Goal: Task Accomplishment & Management: Use online tool/utility

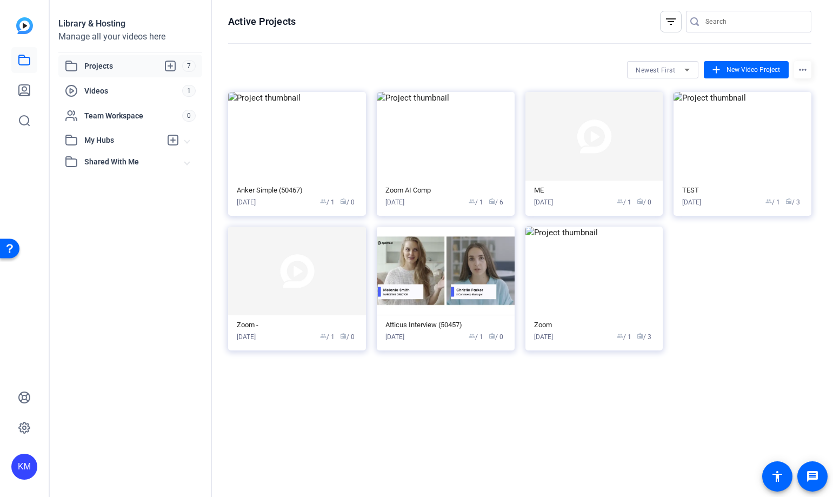
click at [127, 66] on span "Projects" at bounding box center [133, 65] width 98 height 13
click at [748, 66] on span "New Video Project" at bounding box center [753, 70] width 54 height 10
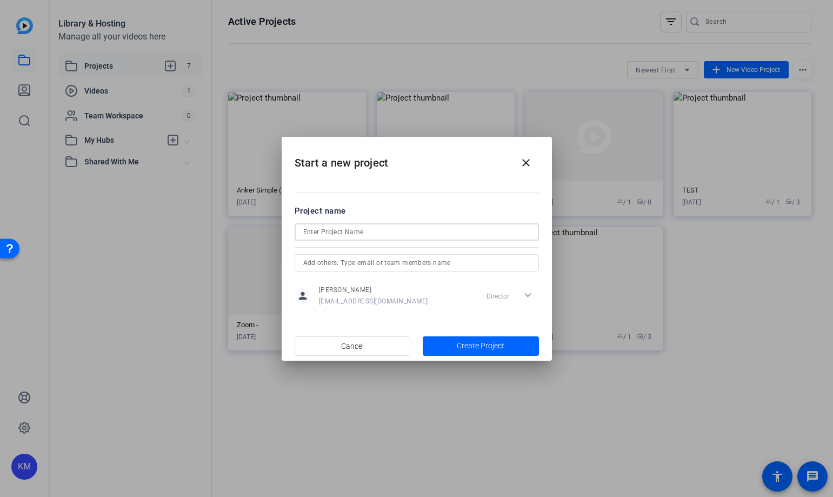
click at [431, 236] on input at bounding box center [416, 231] width 227 height 13
type input "Podcast 1- Zoom"
click at [425, 265] on input "text" at bounding box center [416, 262] width 227 height 13
click at [469, 345] on span "Create Project" at bounding box center [481, 345] width 48 height 11
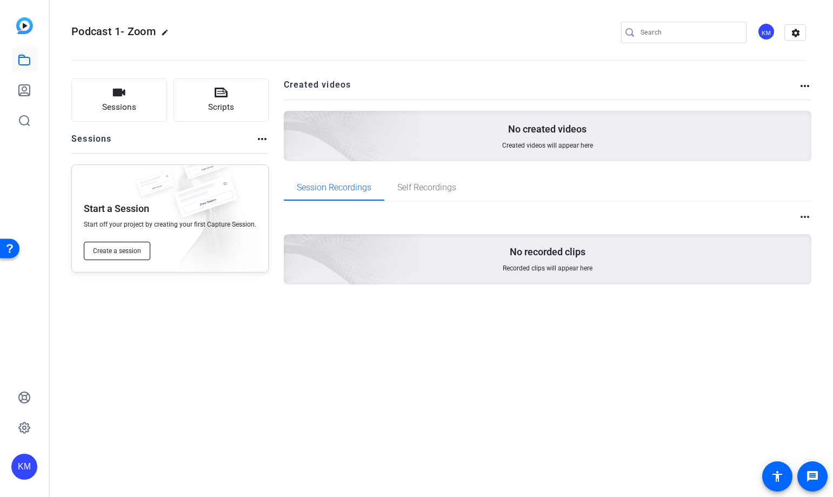
click at [125, 251] on span "Create a session" at bounding box center [117, 250] width 48 height 9
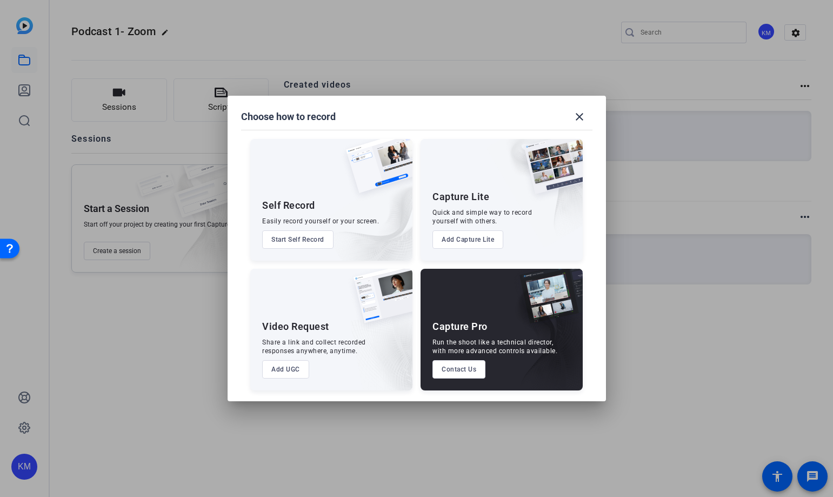
click at [465, 238] on button "Add Capture Lite" at bounding box center [467, 239] width 71 height 18
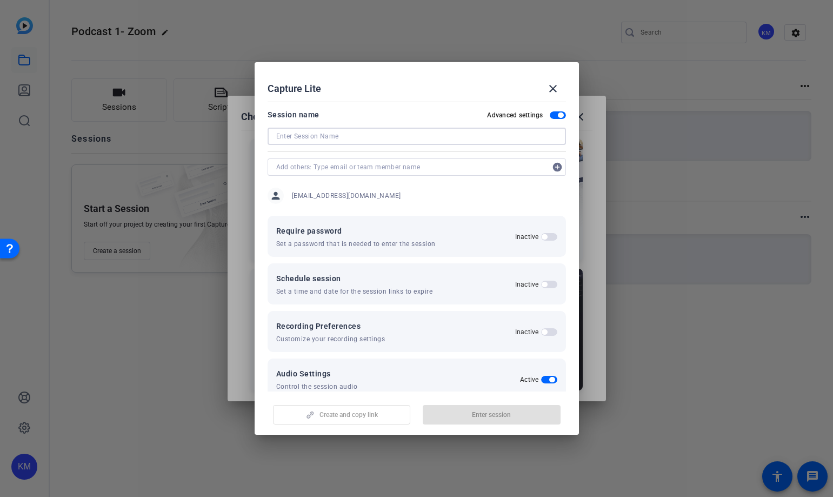
click at [448, 138] on input at bounding box center [416, 136] width 281 height 13
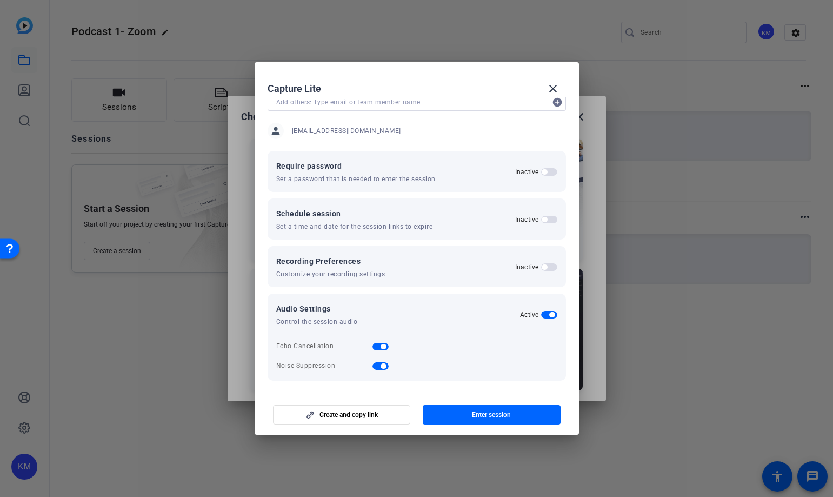
scroll to position [66, 0]
type input "Zoom 1 Podcast"
click at [383, 415] on span "button" at bounding box center [341, 415] width 137 height 26
click at [556, 89] on mat-icon "close" at bounding box center [552, 88] width 13 height 13
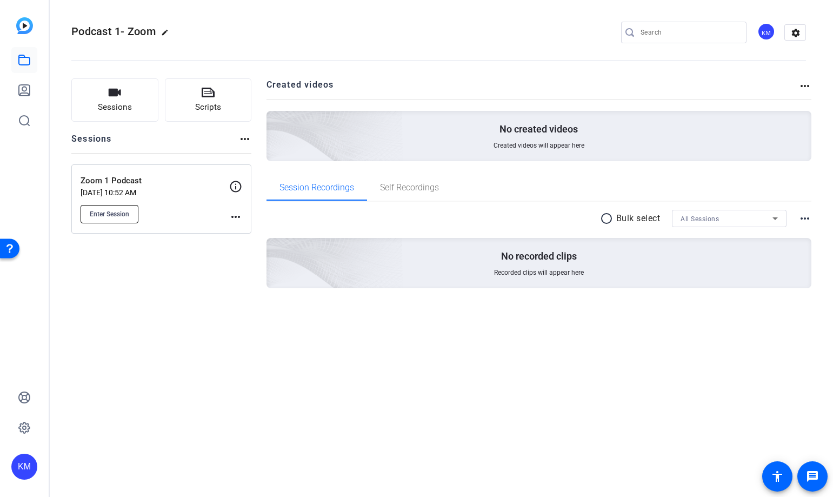
click at [116, 210] on span "Enter Session" at bounding box center [109, 214] width 39 height 9
click at [89, 82] on button "Sessions" at bounding box center [114, 99] width 87 height 43
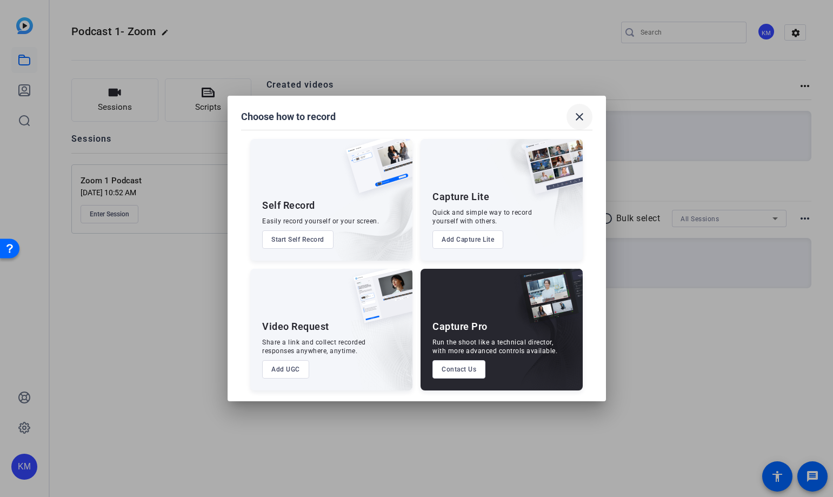
click at [585, 122] on mat-icon "close" at bounding box center [579, 116] width 13 height 13
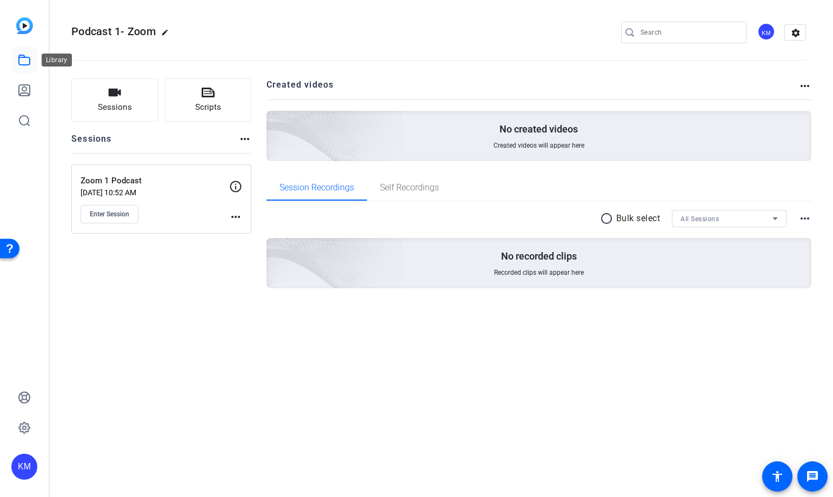
click at [19, 62] on icon at bounding box center [24, 60] width 11 height 10
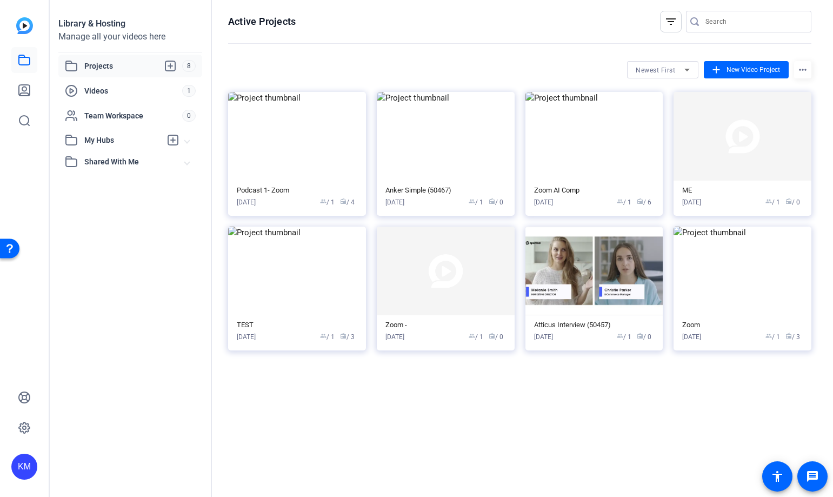
click at [121, 77] on div "Projects 8 Videos 1 Team Workspace 0 My Hubs No hubs available Shared With Me N…" at bounding box center [130, 114] width 144 height 118
click at [435, 203] on div "Aug 07, 2025 group / 1 radio / 0" at bounding box center [445, 202] width 121 height 10
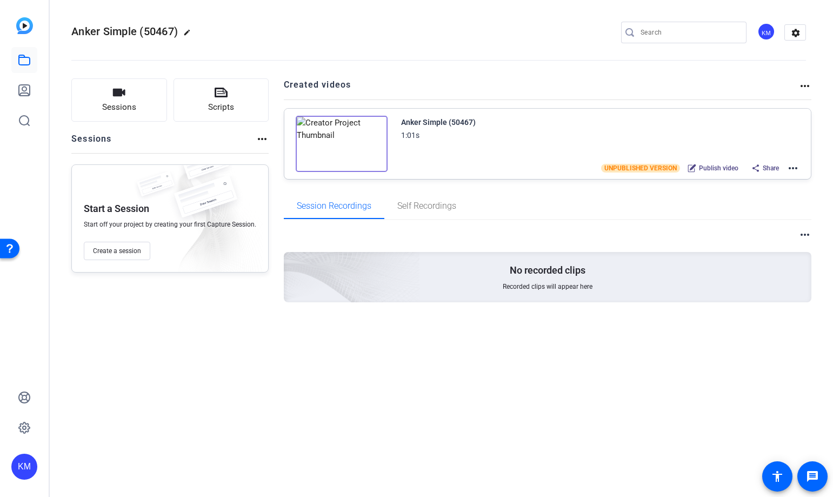
click at [793, 166] on mat-icon "more_horiz" at bounding box center [792, 168] width 13 height 13
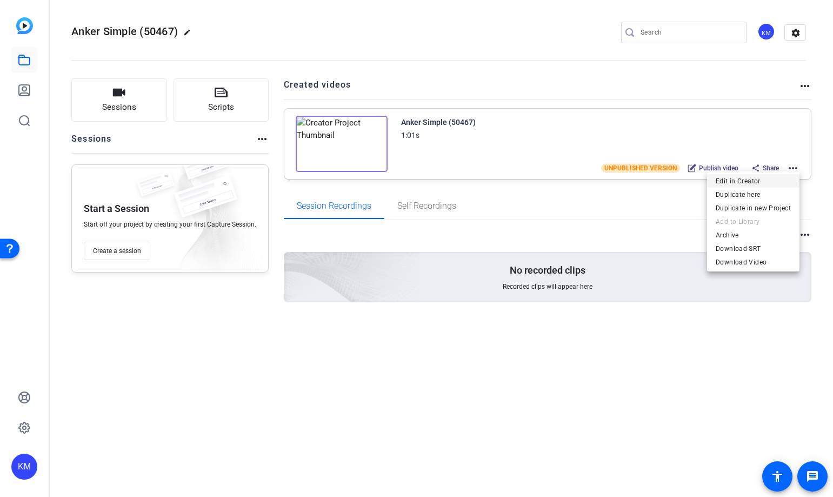
click at [767, 179] on span "Edit in Creator" at bounding box center [753, 181] width 75 height 13
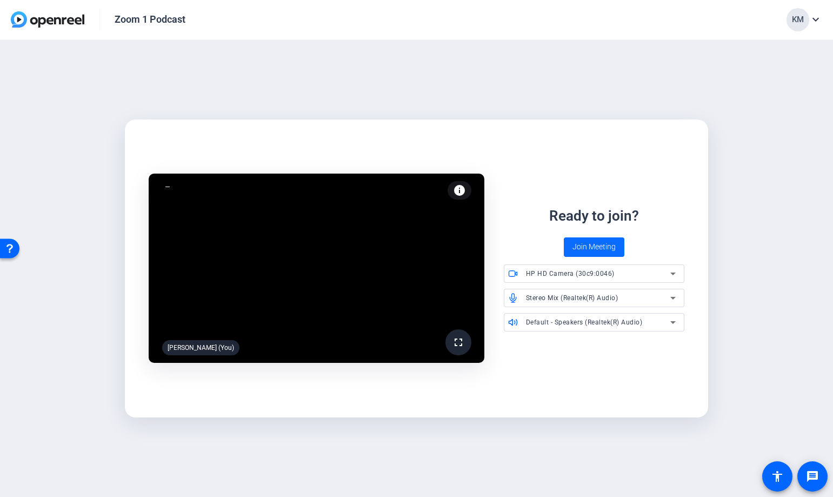
click at [602, 243] on span "Join Meeting" at bounding box center [593, 246] width 43 height 11
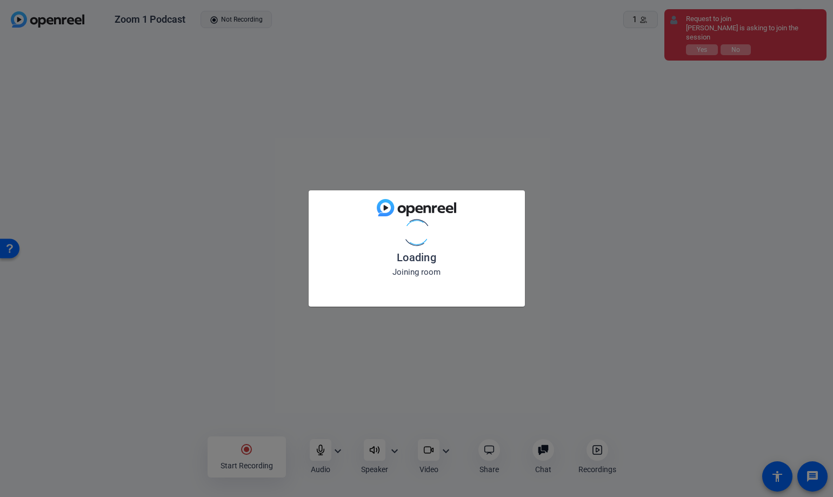
click at [710, 44] on div "Loading Joining room" at bounding box center [416, 248] width 833 height 497
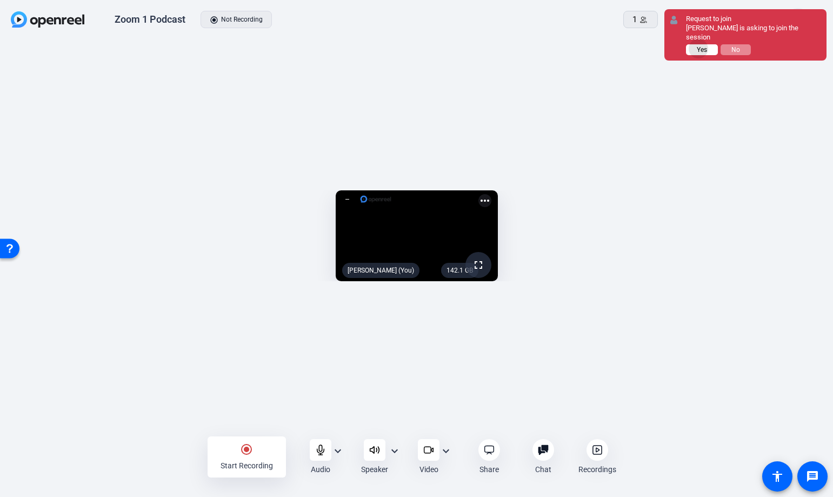
click at [699, 46] on span "Yes" at bounding box center [702, 50] width 10 height 8
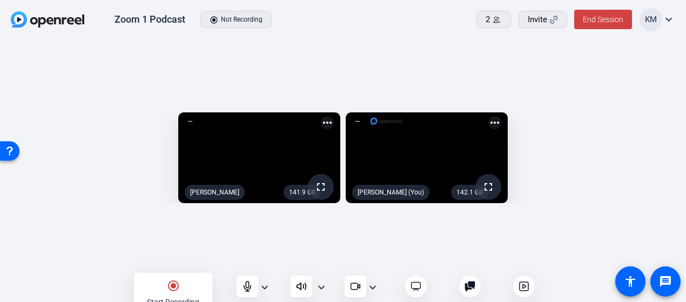
click at [265, 290] on mat-icon "expand_more" at bounding box center [264, 287] width 13 height 13
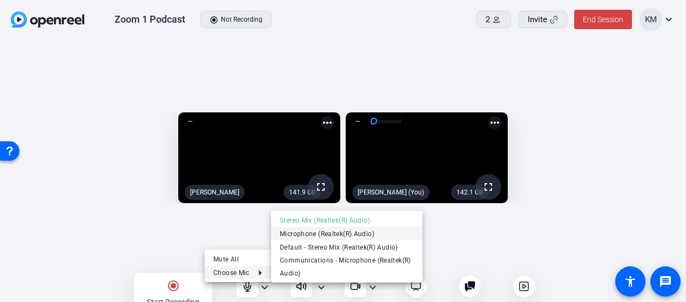
click at [302, 231] on span "Microphone (Realtek(R) Audio)" at bounding box center [347, 233] width 134 height 13
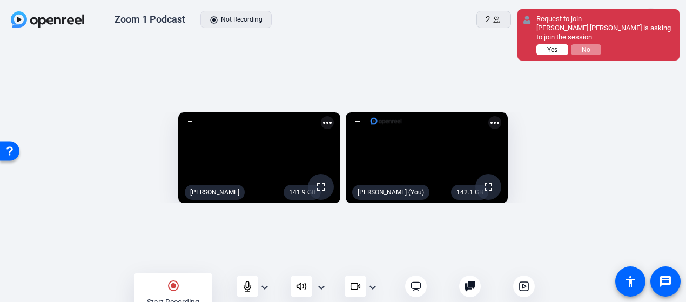
click at [552, 46] on span "Yes" at bounding box center [553, 50] width 10 height 8
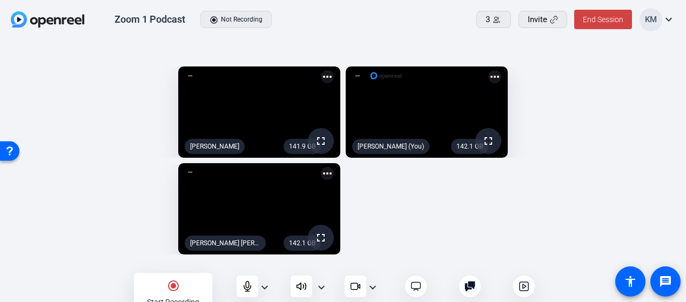
scroll to position [12, 0]
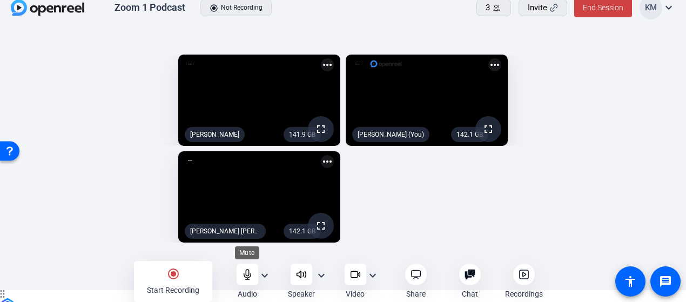
click at [246, 274] on icon at bounding box center [247, 274] width 11 height 11
click at [168, 273] on mat-icon "radio_button_checked" at bounding box center [173, 274] width 13 height 13
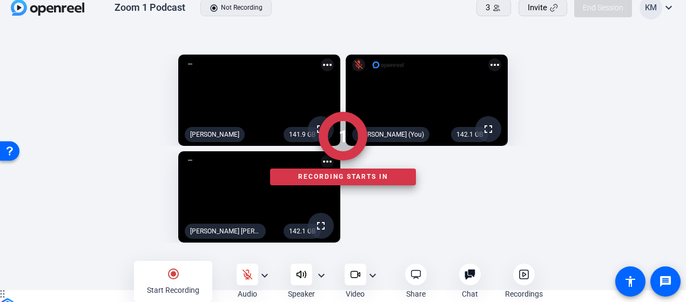
click at [359, 273] on div at bounding box center [343, 282] width 686 height 24
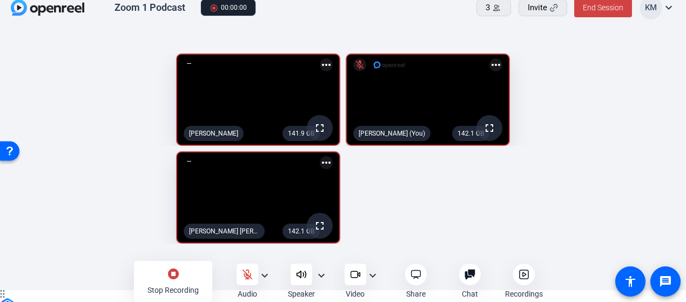
click at [375, 276] on mat-icon "expand_more" at bounding box center [372, 275] width 13 height 13
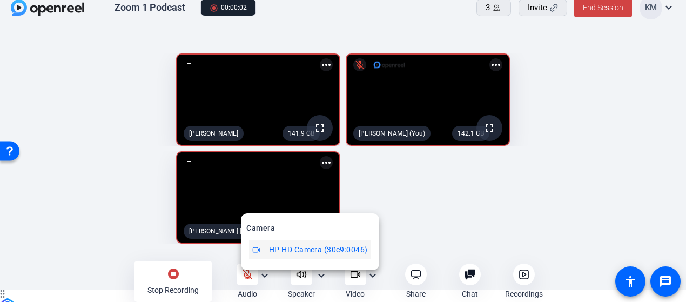
click at [338, 250] on span "HP HD Camera (30c9:0046)" at bounding box center [318, 249] width 99 height 13
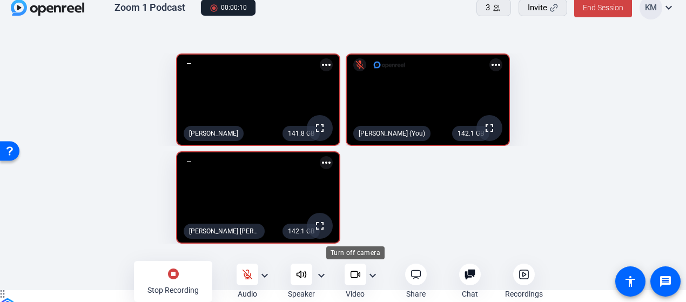
click at [353, 278] on icon at bounding box center [355, 274] width 11 height 11
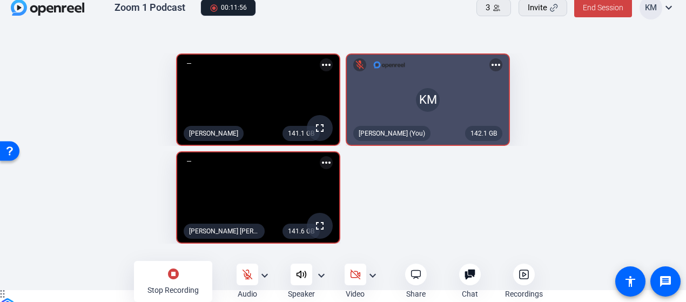
click at [177, 273] on mat-icon "stop_circle" at bounding box center [173, 274] width 13 height 13
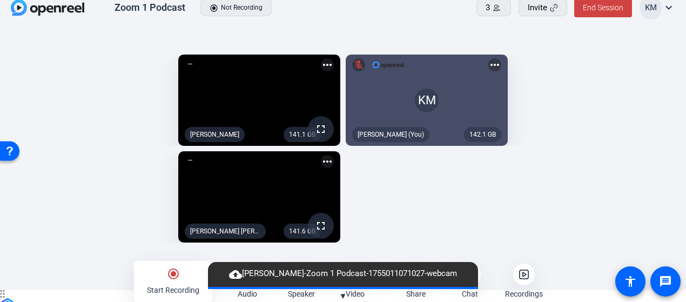
drag, startPoint x: 506, startPoint y: 221, endPoint x: 499, endPoint y: 210, distance: 13.2
click at [505, 220] on div "141.1 GB fullscreen ian more_horiz 142.1 GB KM mic_off [PERSON_NAME] (You) more…" at bounding box center [343, 148] width 665 height 199
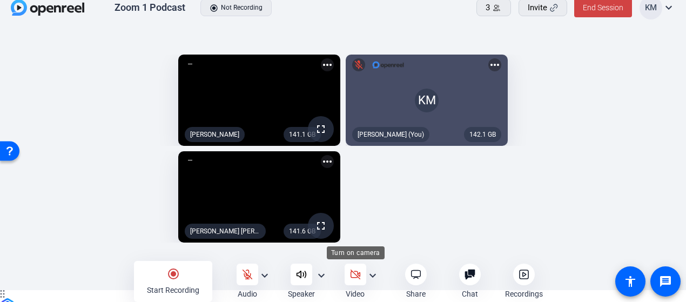
click at [353, 276] on icon at bounding box center [355, 274] width 11 height 11
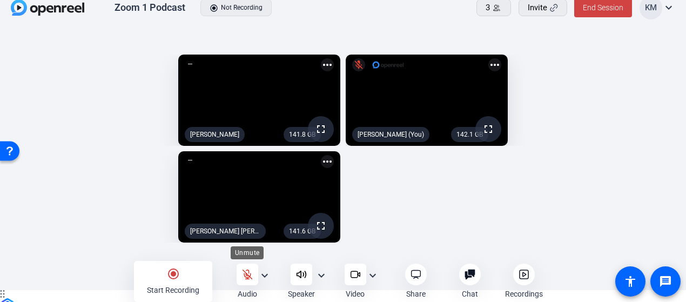
click at [255, 276] on div at bounding box center [248, 275] width 22 height 22
click at [601, 7] on span "End Session" at bounding box center [603, 7] width 41 height 9
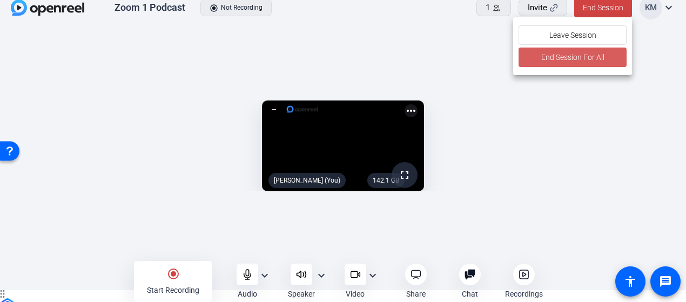
click at [603, 55] on span "End Session For All" at bounding box center [572, 57] width 63 height 13
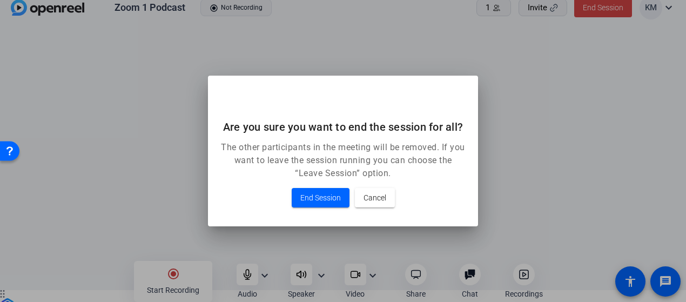
scroll to position [0, 0]
click at [325, 202] on span "End Session" at bounding box center [321, 197] width 41 height 13
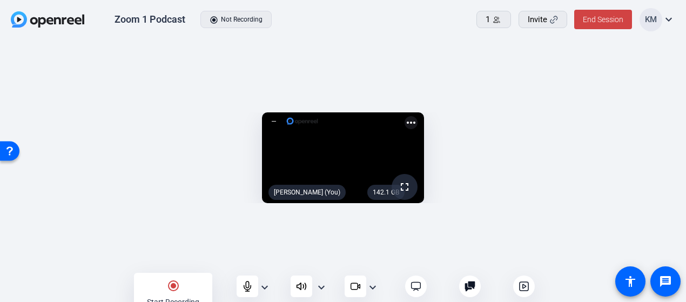
scroll to position [12, 0]
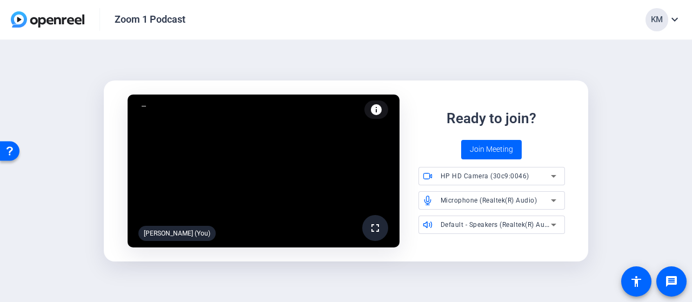
click at [49, 18] on img at bounding box center [48, 19] width 74 height 16
